Goal: Communication & Community: Answer question/provide support

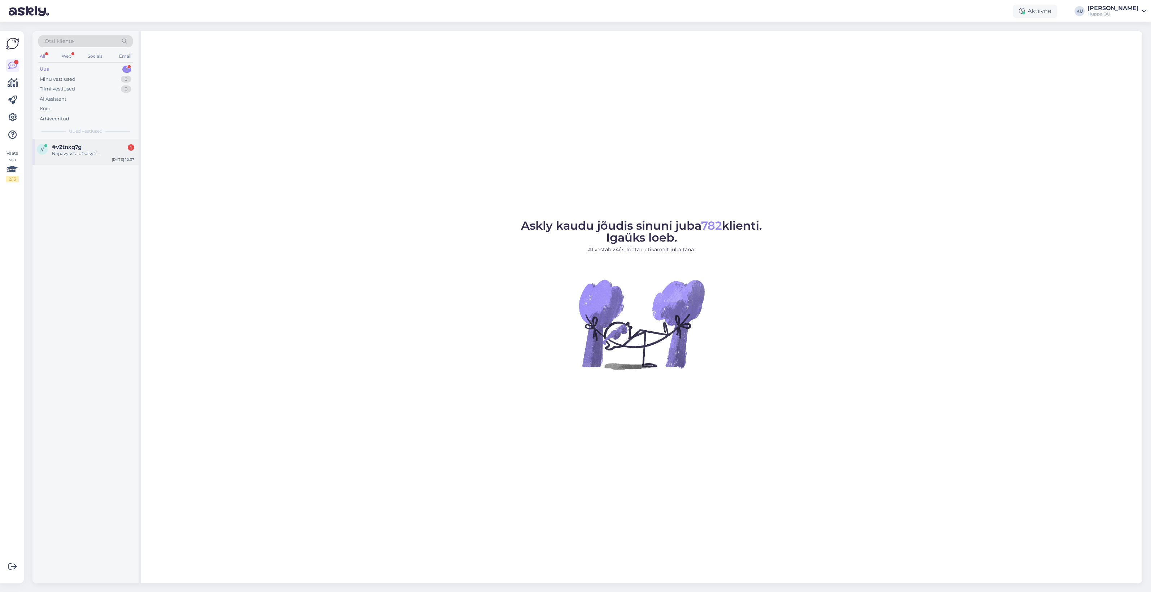
click at [94, 157] on div "Nepavyksta užsakyti..." at bounding box center [93, 153] width 82 height 6
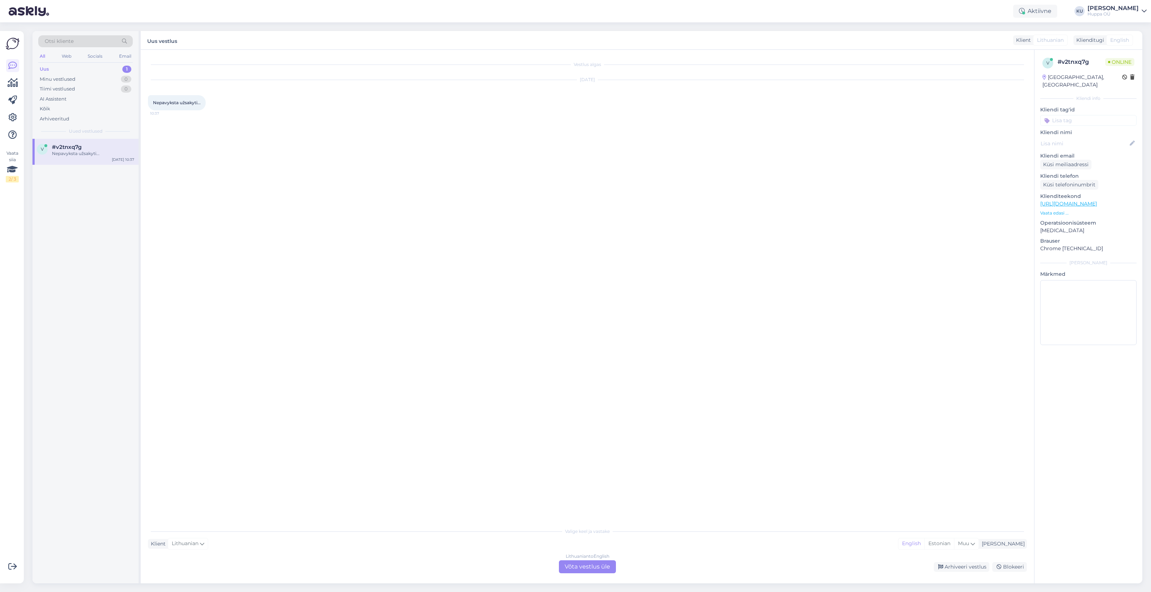
click at [578, 568] on div "Lithuanian to English Võta vestlus üle" at bounding box center [587, 567] width 57 height 13
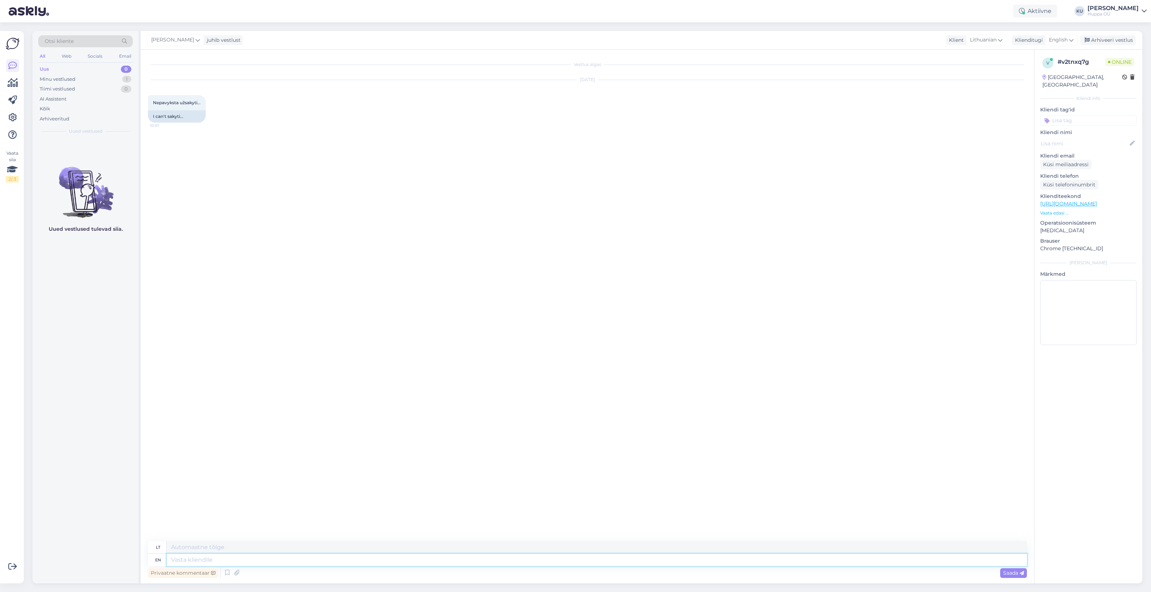
click at [465, 558] on textarea at bounding box center [597, 560] width 860 height 12
type textarea "Hello"
type textarea "Sveiki"
type textarea "Hello!"
type textarea "Sveiki!"
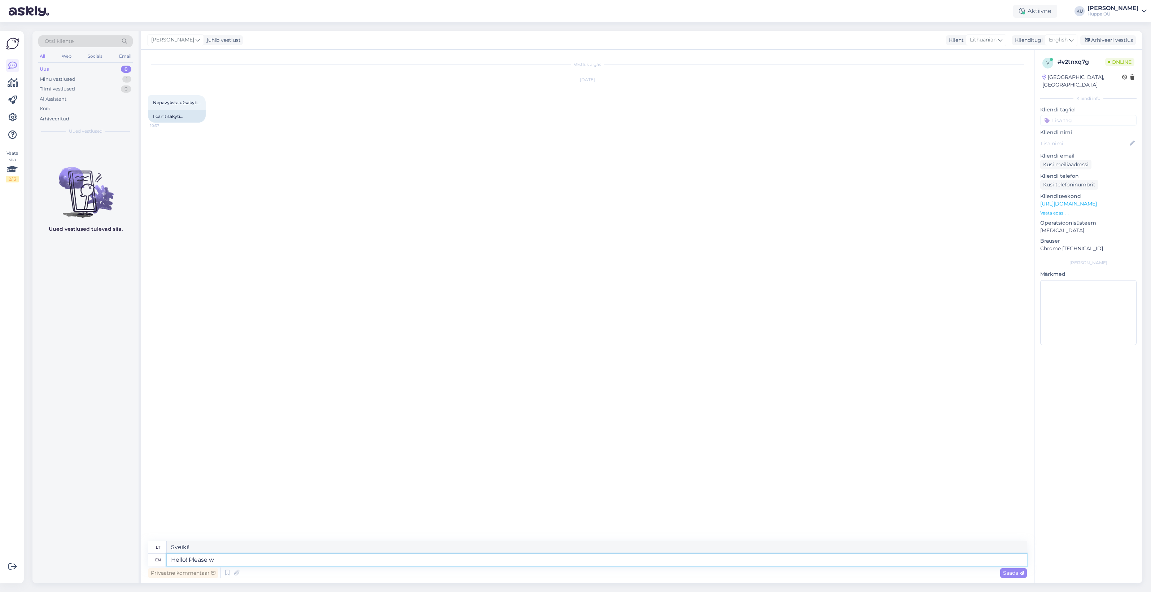
type textarea "Hello! Please wr"
type textarea "Sveiki! Prašau"
type textarea "Hello! Please write a"
type textarea "Sveiki! Prašau parašyti"
type textarea "Hello! Please write again,"
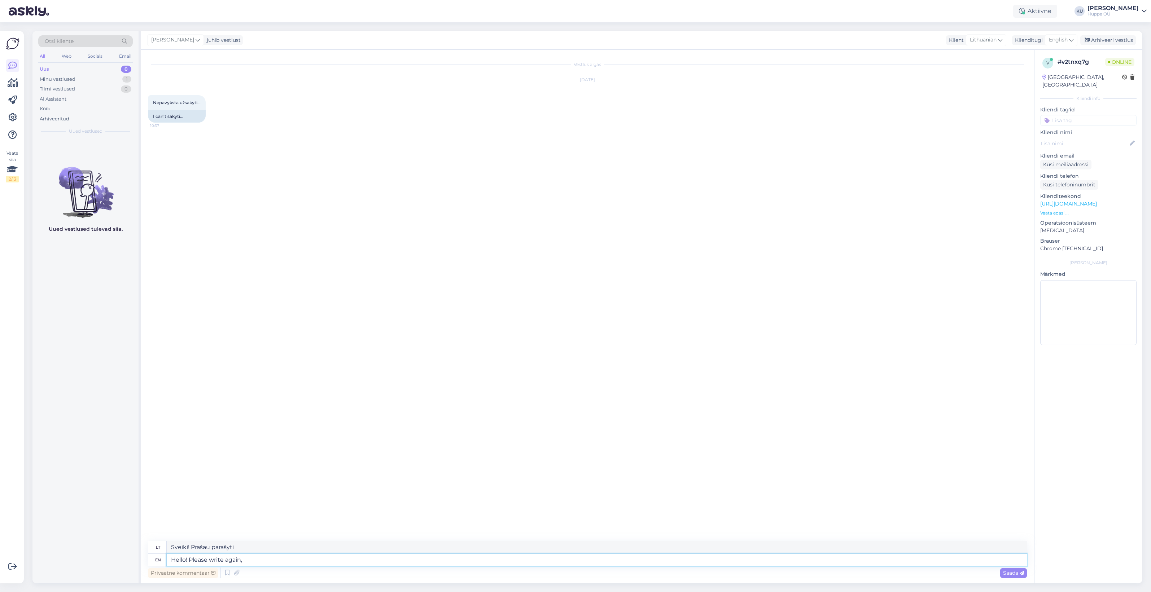
type textarea "Sveiki! Prašau parašyti dar kartą."
type textarea "Hello! Please write again, it d"
type textarea "Sveiki! Prašau parašyti dar kartą"
type textarea "Hello! Please write again, it doesn't t"
type textarea "Sveiki! Prašau parašyti dar kartą, taip nėra."
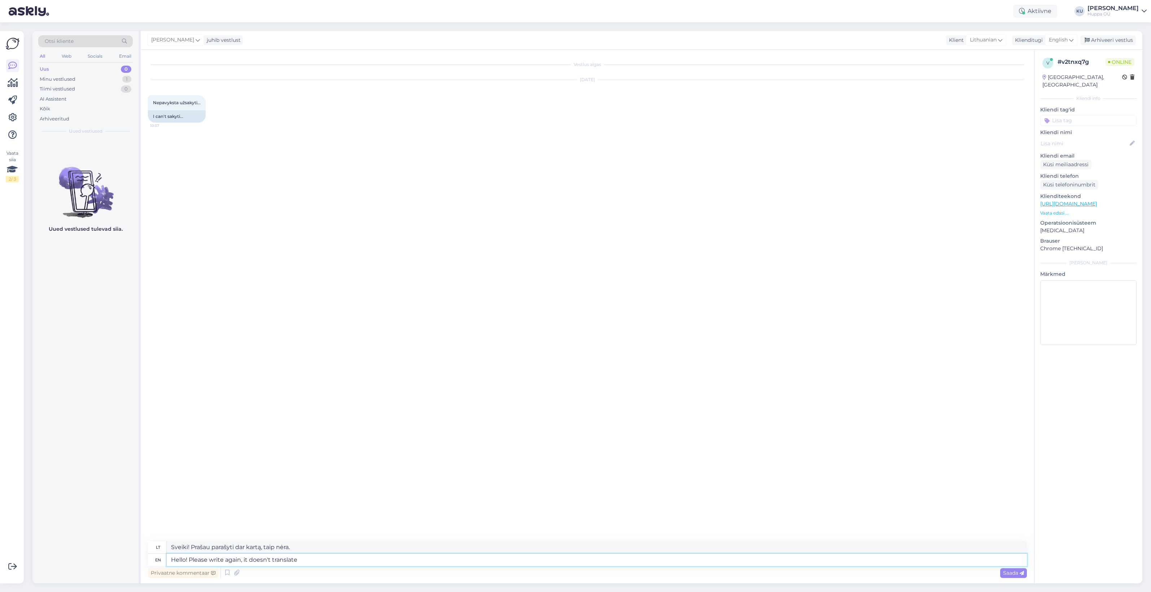
type textarea "Hello! Please write again, it doesn't translate y"
type textarea "Sveiki! Prašau parašyti dar kartą, nepavyksta išversti."
type textarea "Hello! Please write again, it doesn't translate your me"
type textarea "Sveiki! Prašau parašyti dar kartą, jūsų neverčiama."
type textarea "Hello! Please write again, it doesn't translate your message."
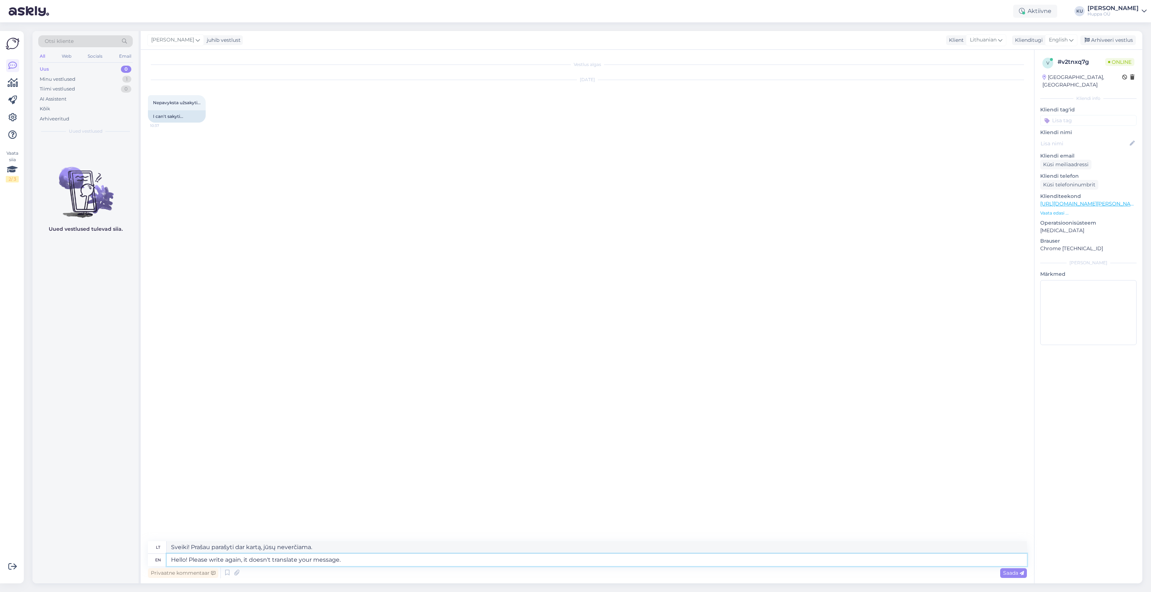
type textarea "Sveiki! Prašau parašyti dar kartą, jūsų žinutė neišversta."
click at [1117, 35] on div "Arhiveeri vestlus" at bounding box center [1108, 40] width 56 height 10
